Goal: Task Accomplishment & Management: Use online tool/utility

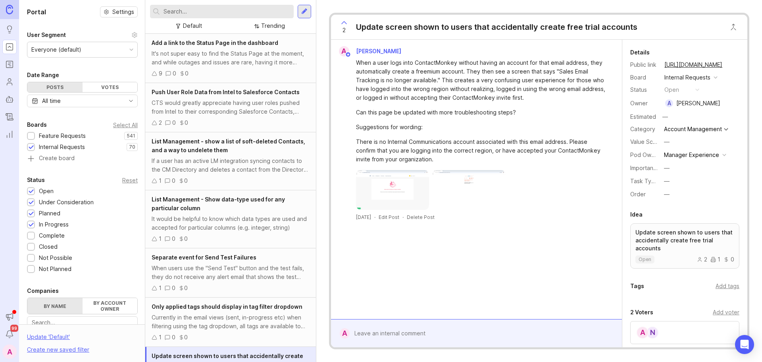
scroll to position [43, 0]
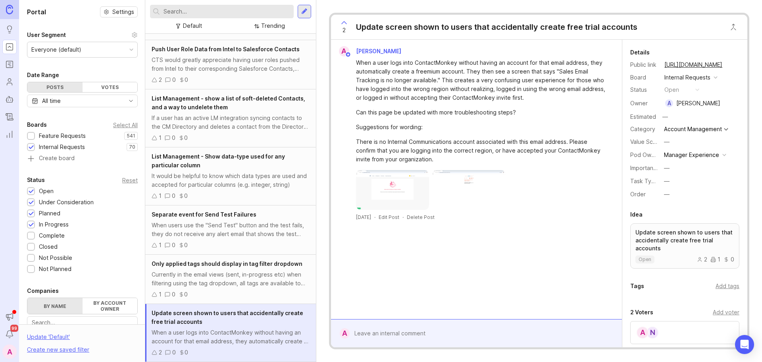
click at [395, 186] on img at bounding box center [392, 190] width 73 height 40
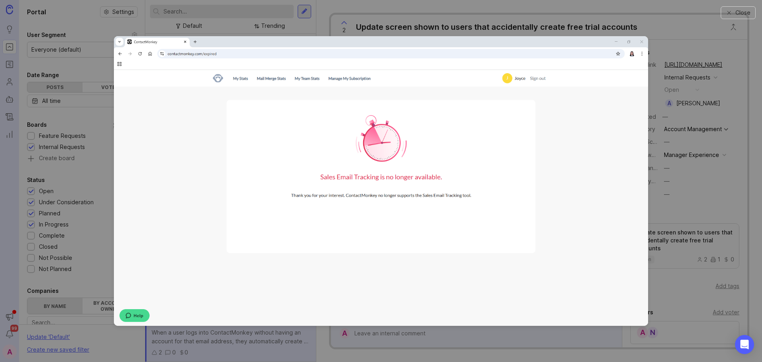
drag, startPoint x: 313, startPoint y: 106, endPoint x: 519, endPoint y: 152, distance: 211.6
click at [519, 152] on img at bounding box center [381, 180] width 534 height 289
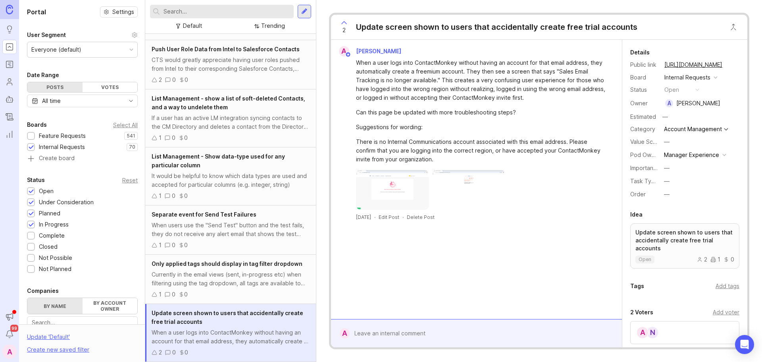
click at [378, 208] on img at bounding box center [392, 190] width 73 height 40
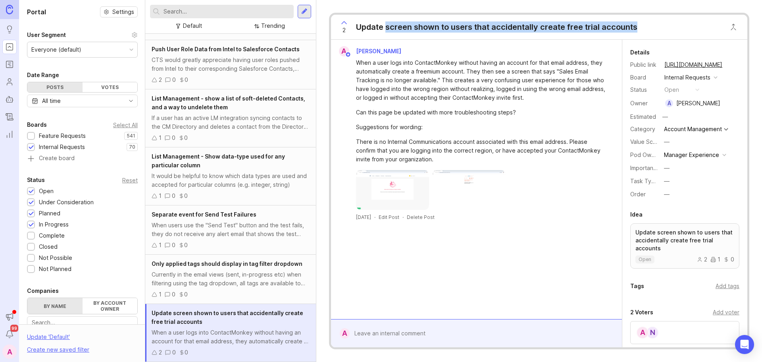
drag, startPoint x: 387, startPoint y: 28, endPoint x: 659, endPoint y: 22, distance: 271.9
click at [659, 22] on div "2 Update screen shown to users that accidentally create free trial accounts" at bounding box center [539, 27] width 416 height 25
copy div "screen shown to users that accidentally create free trial accounts"
click at [371, 179] on img at bounding box center [392, 190] width 73 height 40
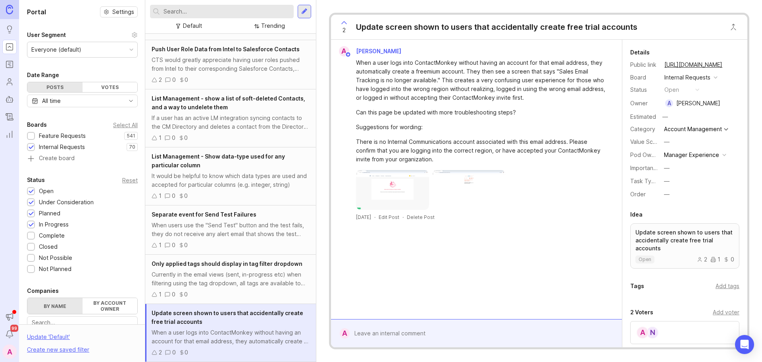
click at [447, 180] on img at bounding box center [468, 190] width 73 height 40
click at [727, 62] on button "copy icon" at bounding box center [730, 64] width 11 height 11
click at [683, 334] on div "N A" at bounding box center [684, 332] width 109 height 23
